Goal: Obtain resource: Obtain resource

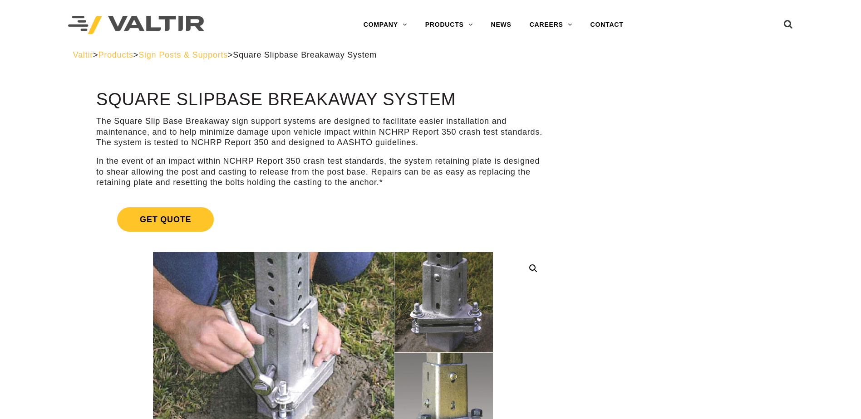
click at [401, 187] on p "In the event of an impact within NCHRP Report 350 crash test standards, the sys…" at bounding box center [322, 172] width 453 height 32
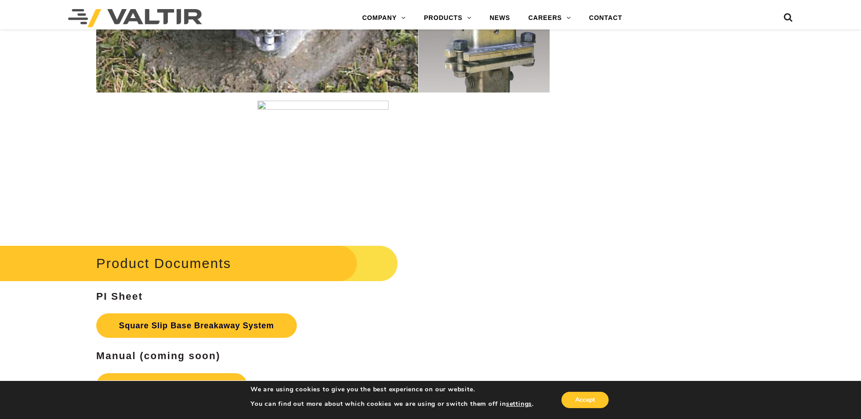
scroll to position [1452, 0]
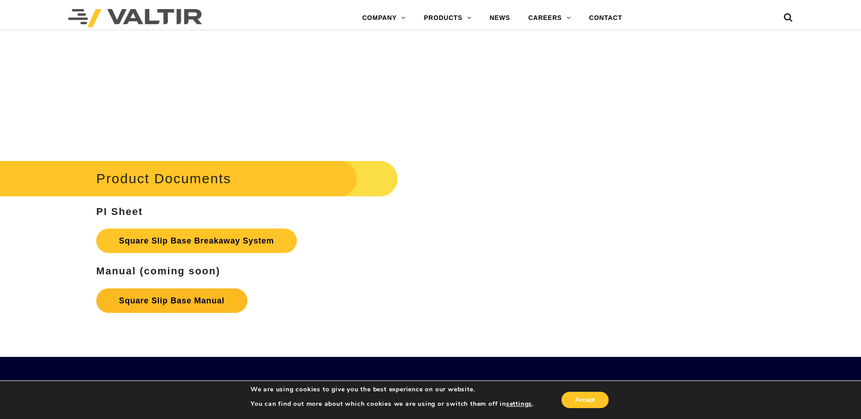
click at [197, 304] on link "Square Slip Base Manual" at bounding box center [171, 301] width 151 height 24
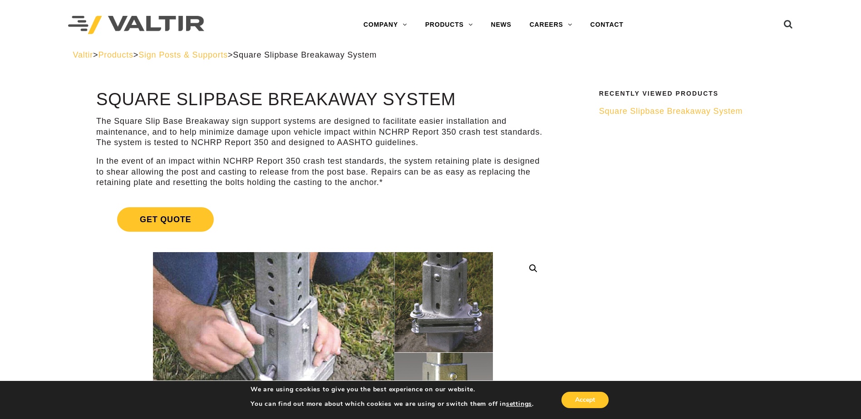
click at [645, 112] on span "Square Slipbase Breakaway System" at bounding box center [671, 111] width 144 height 9
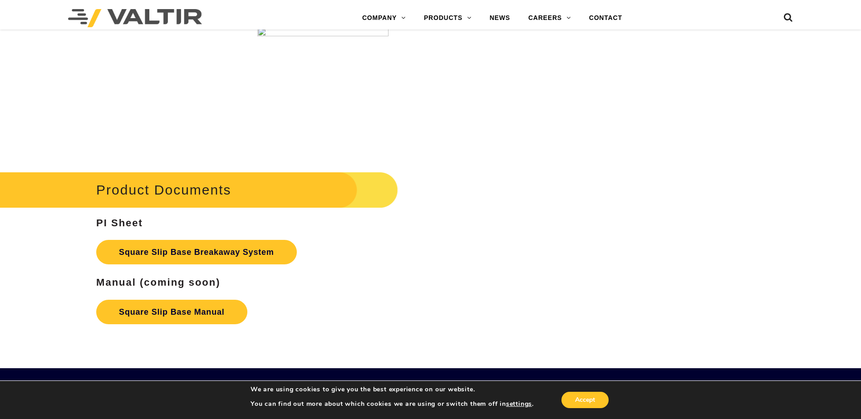
scroll to position [1588, 0]
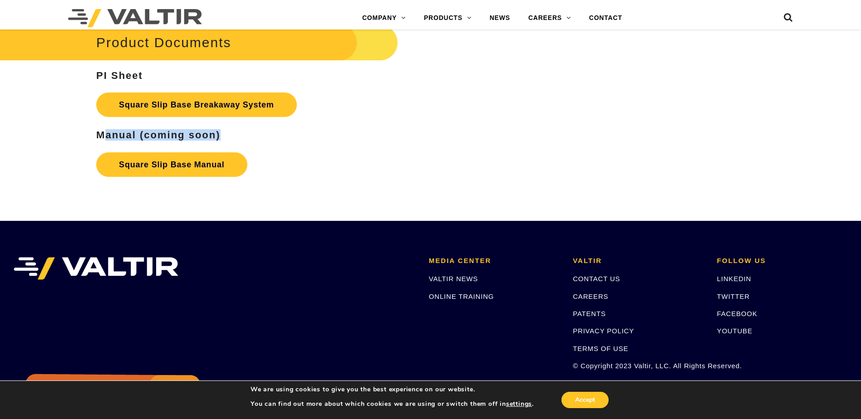
drag, startPoint x: 105, startPoint y: 136, endPoint x: 238, endPoint y: 141, distance: 133.5
click at [237, 141] on div "Product Documents PI Sheet Square Slip Base Breakaway System Manual (coming soo…" at bounding box center [322, 101] width 453 height 160
click at [161, 98] on link "Square Slip Base Breakaway System" at bounding box center [196, 105] width 201 height 24
